Goal: Check status: Check status

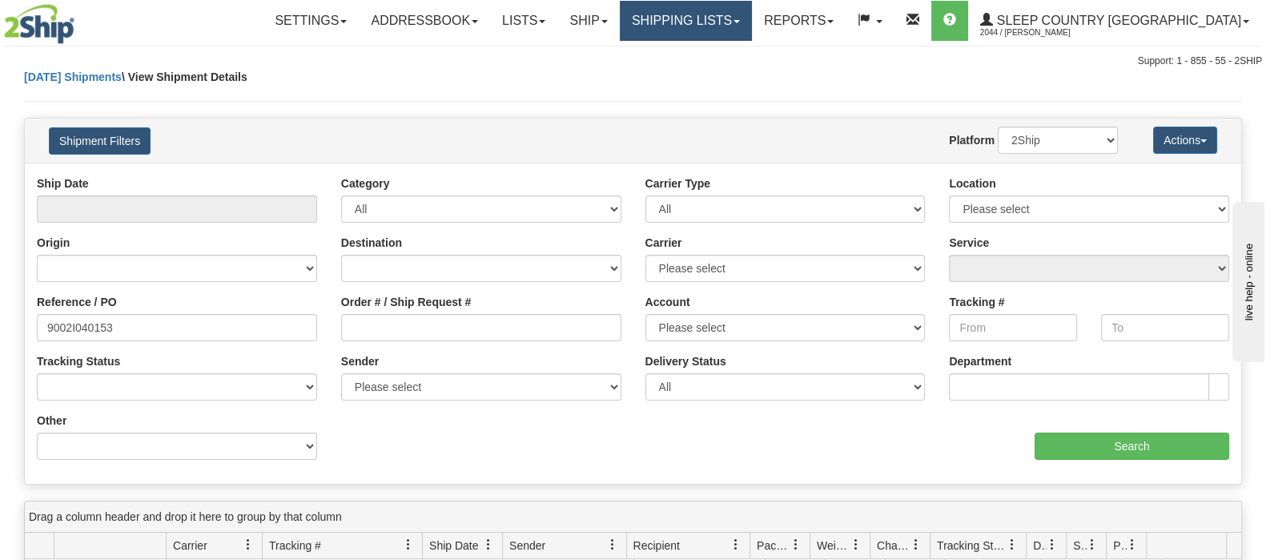
click at [752, 17] on link "Shipping lists" at bounding box center [686, 21] width 132 height 40
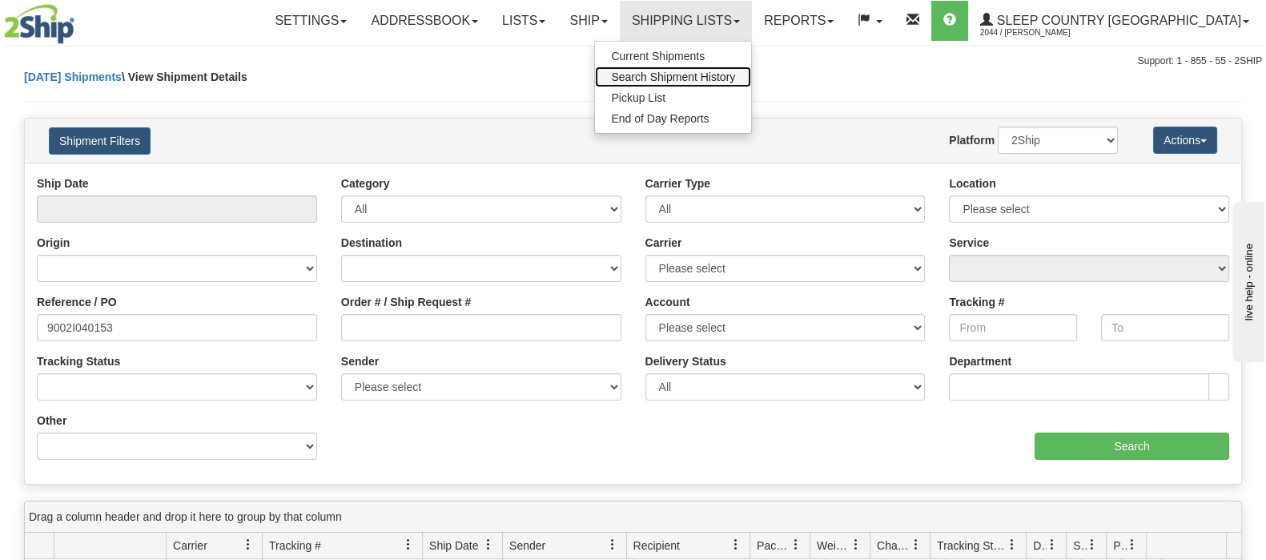
click at [751, 68] on link "Search Shipment History" at bounding box center [673, 76] width 156 height 21
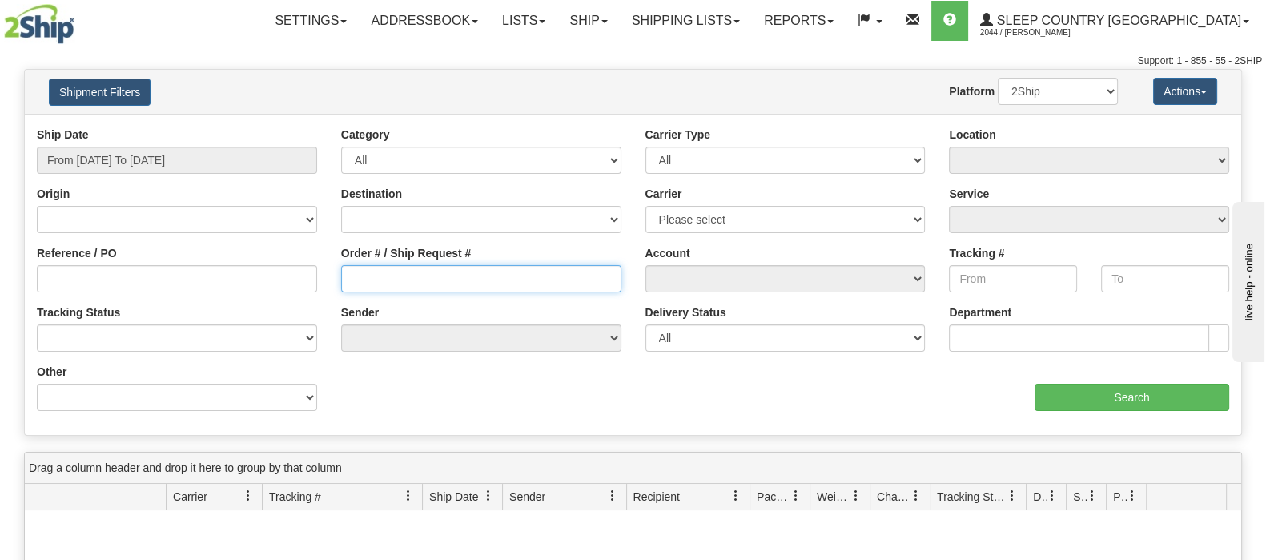
click at [376, 280] on input "Order # / Ship Request #" at bounding box center [481, 278] width 280 height 27
paste input "9000I123977"
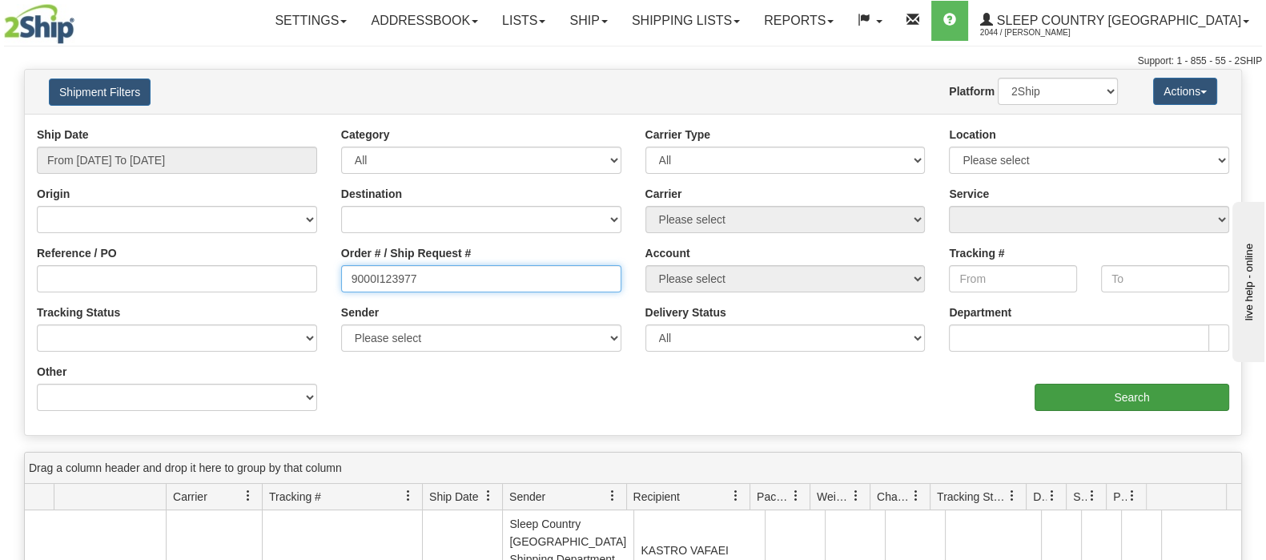
type input "9000I123977"
click at [1051, 394] on input "Search" at bounding box center [1132, 397] width 195 height 27
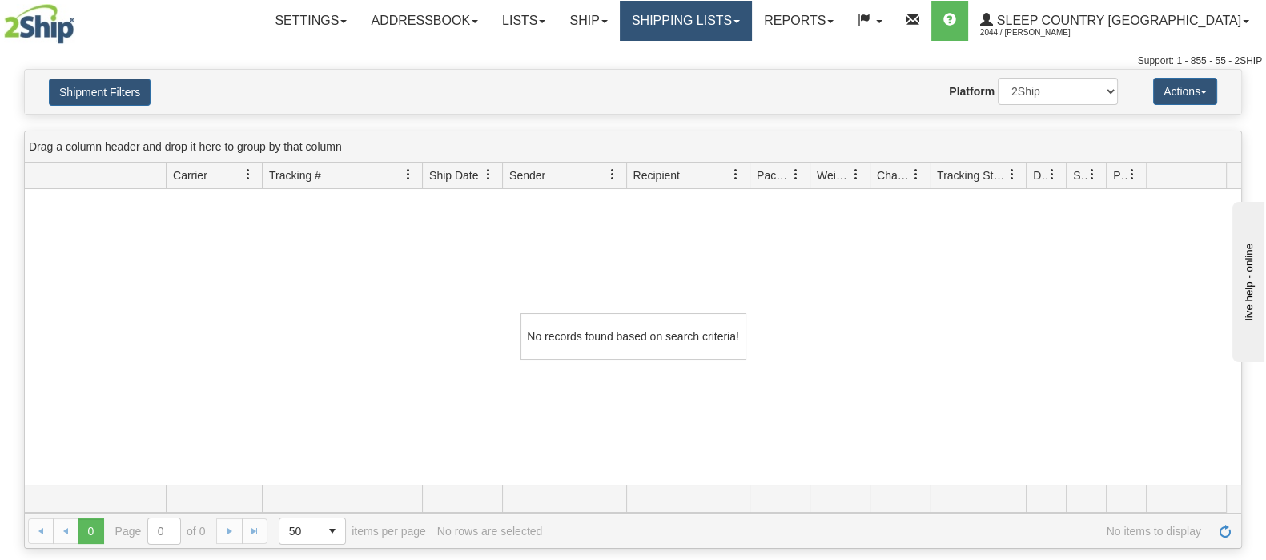
click at [752, 18] on link "Shipping lists" at bounding box center [686, 21] width 132 height 40
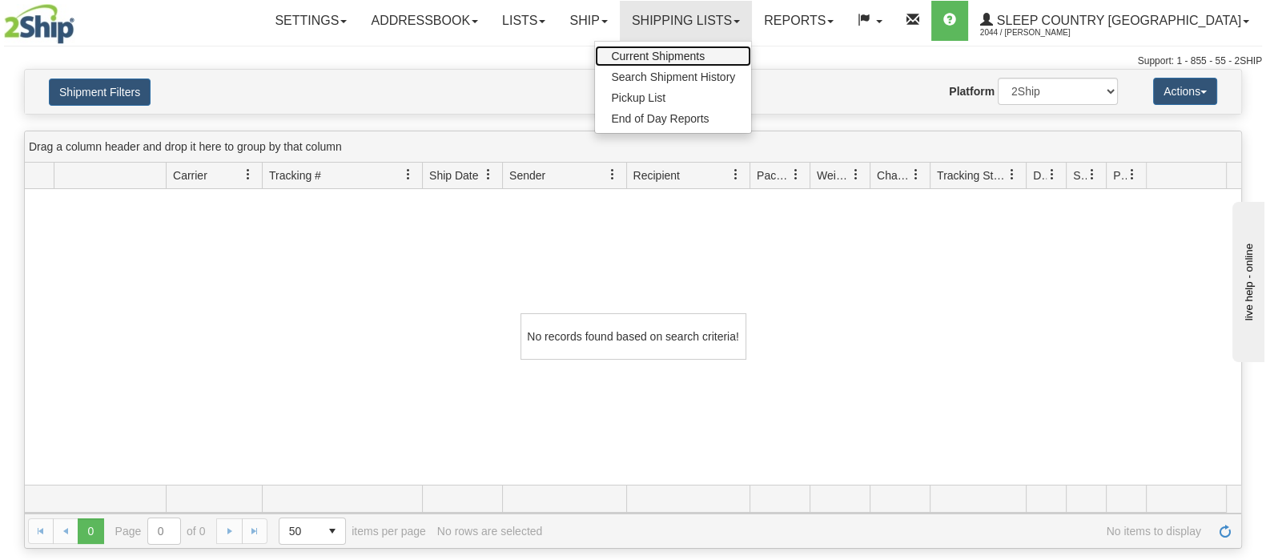
click at [751, 47] on link "Current Shipments" at bounding box center [673, 56] width 156 height 21
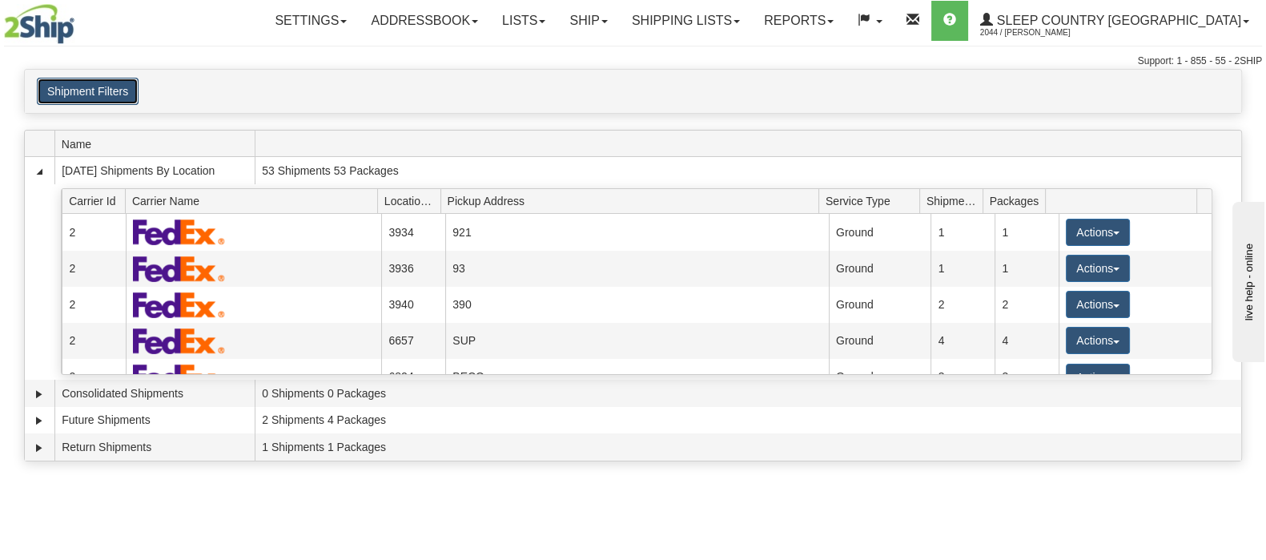
click at [101, 99] on button "Shipment Filters" at bounding box center [88, 91] width 102 height 27
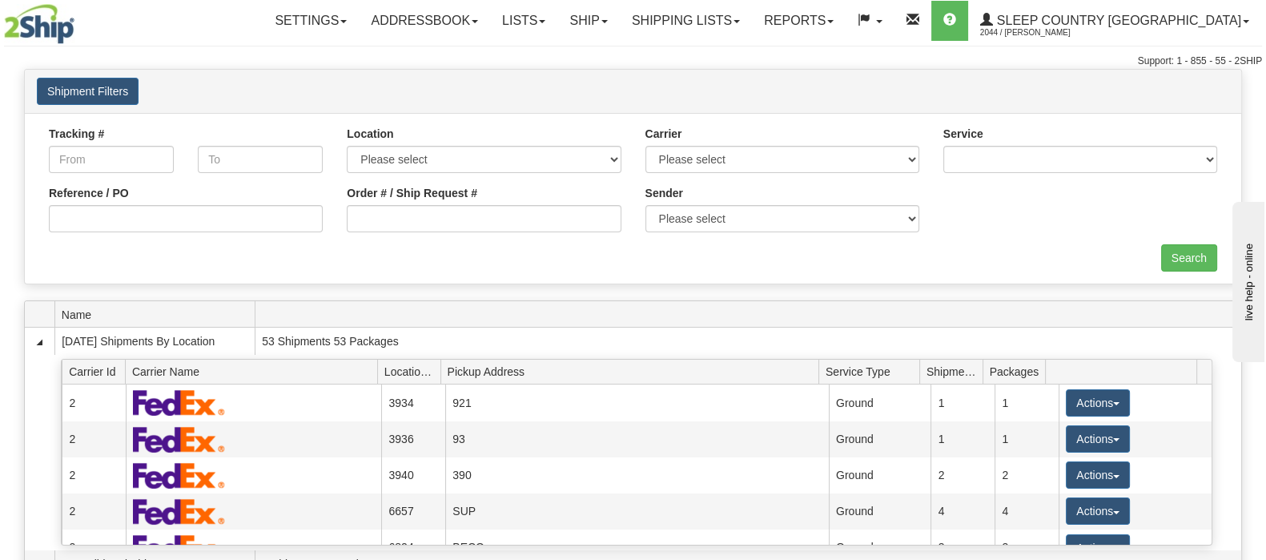
click at [517, 233] on div "Order # / Ship Request #" at bounding box center [484, 214] width 298 height 59
click at [512, 226] on input "Order # / Ship Request #" at bounding box center [484, 218] width 274 height 27
paste input "9000I123977"
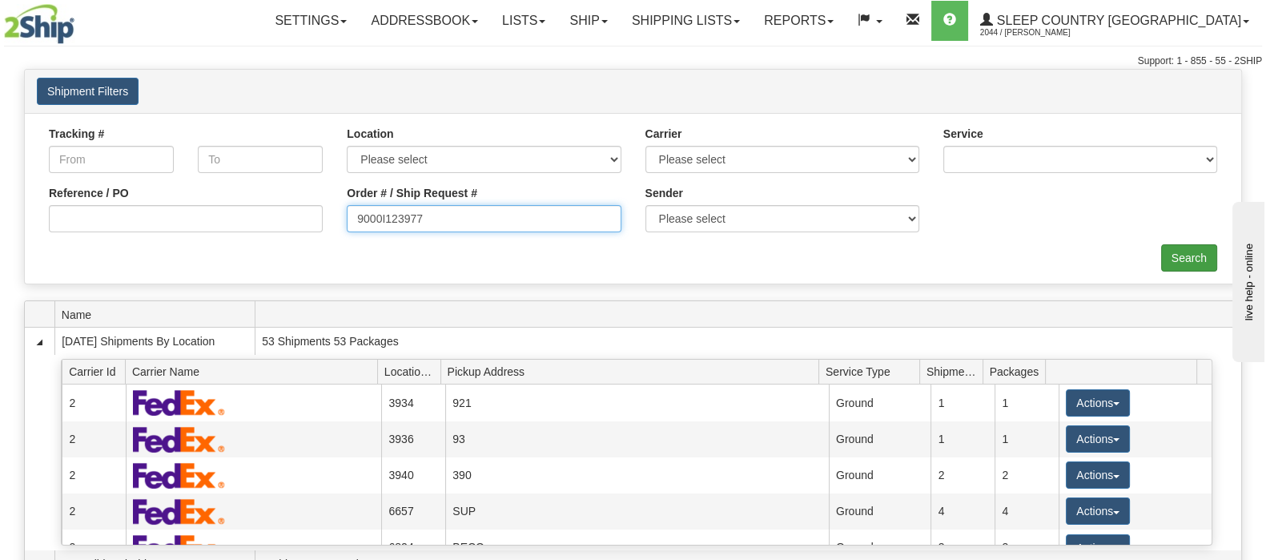
type input "9000I123977"
click at [1169, 256] on input "Search" at bounding box center [1189, 257] width 56 height 27
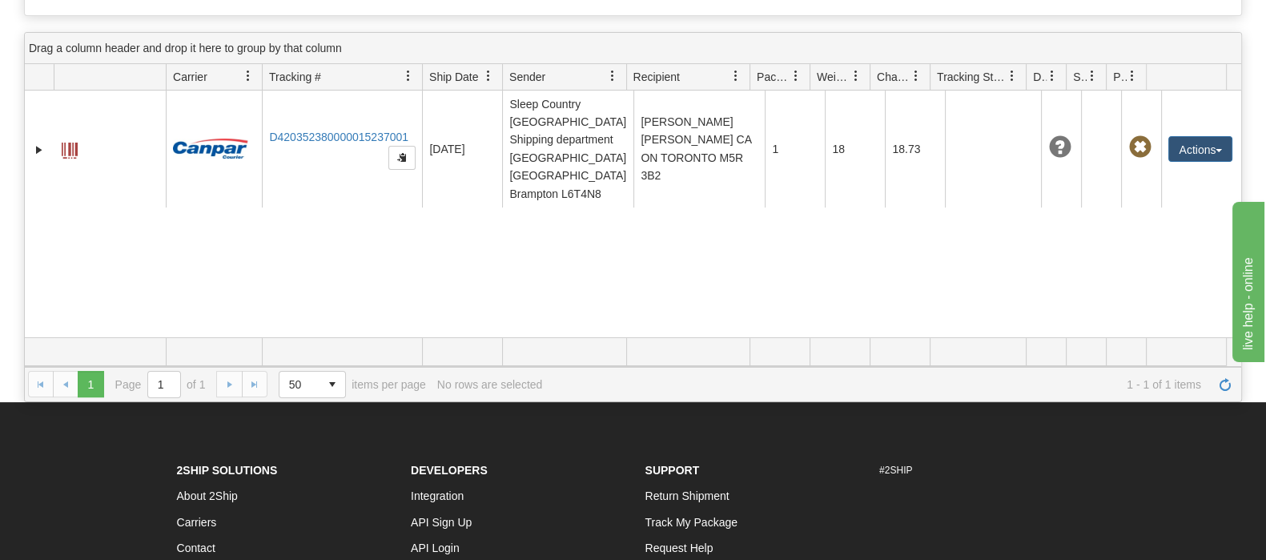
scroll to position [500, 0]
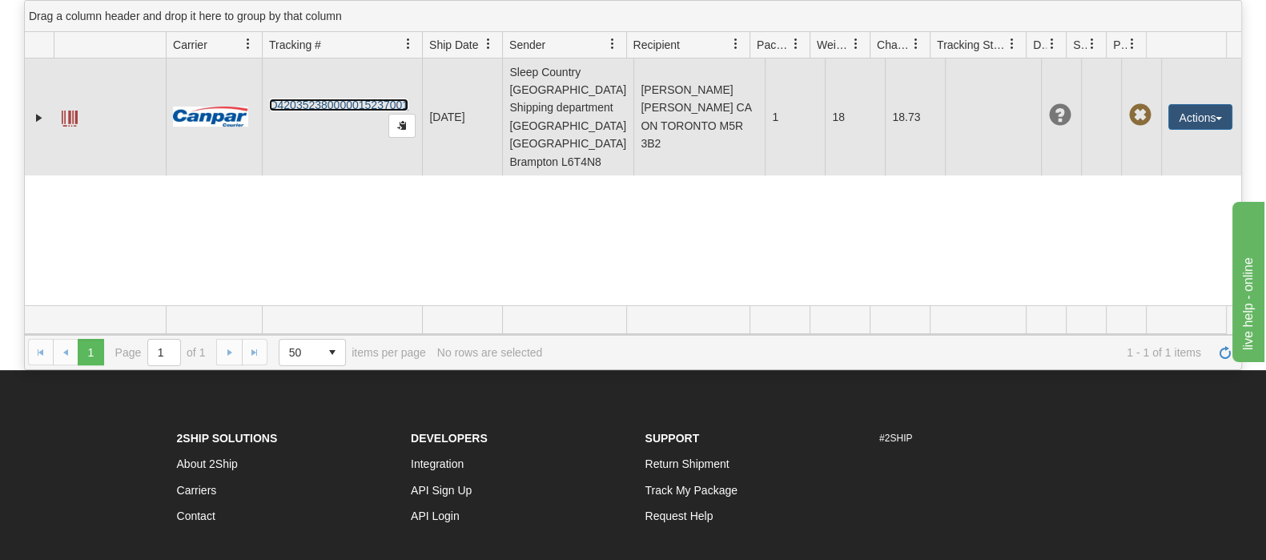
click at [366, 98] on link "D420352380000015237001" at bounding box center [338, 104] width 139 height 13
